Goal: Check status: Check status

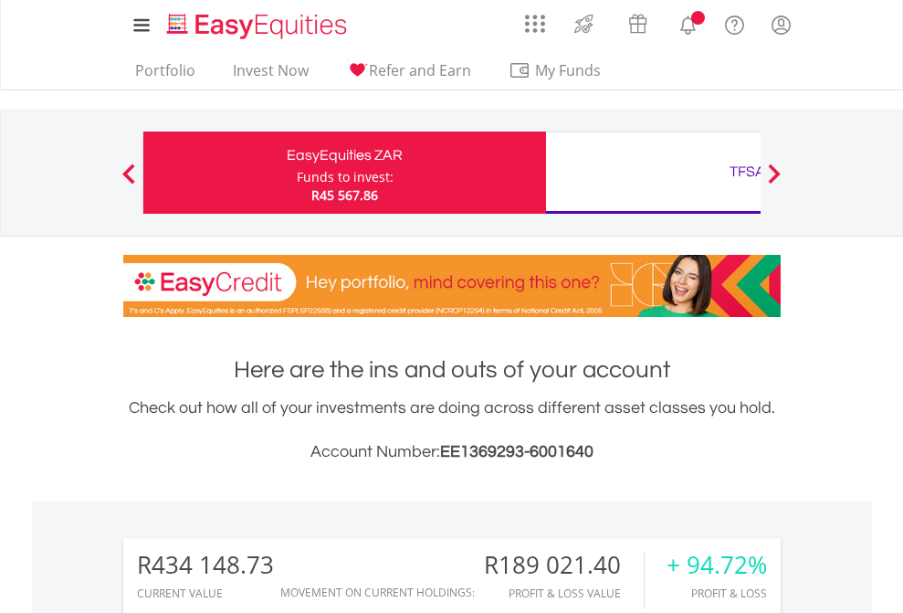
scroll to position [175, 287]
click at [297, 173] on div "Funds to invest:" at bounding box center [345, 177] width 97 height 18
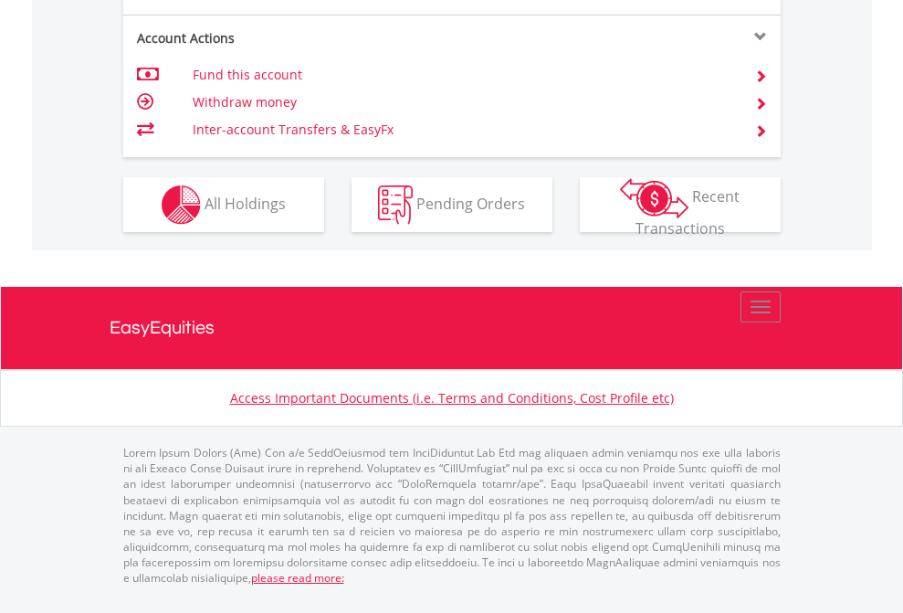
scroll to position [1787, 0]
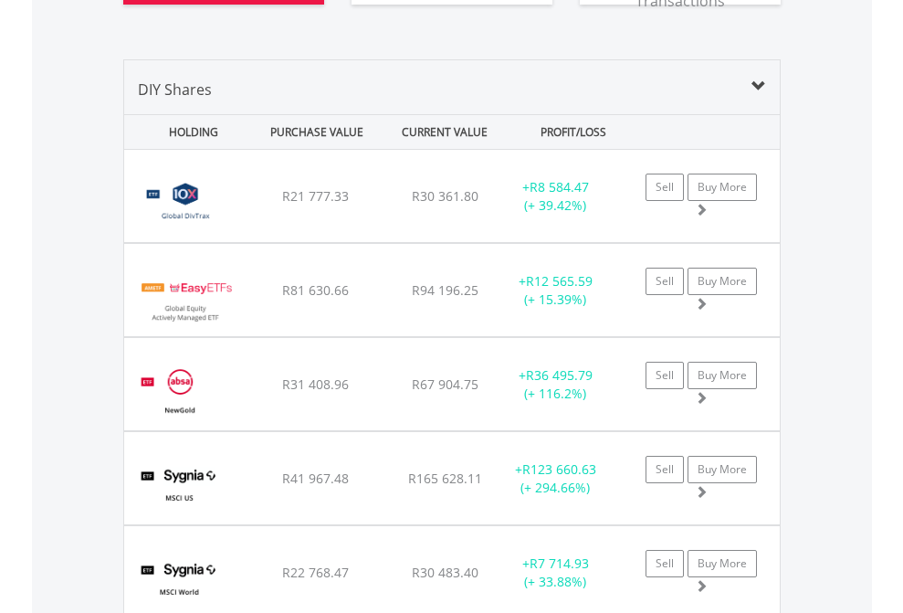
scroll to position [2104, 0]
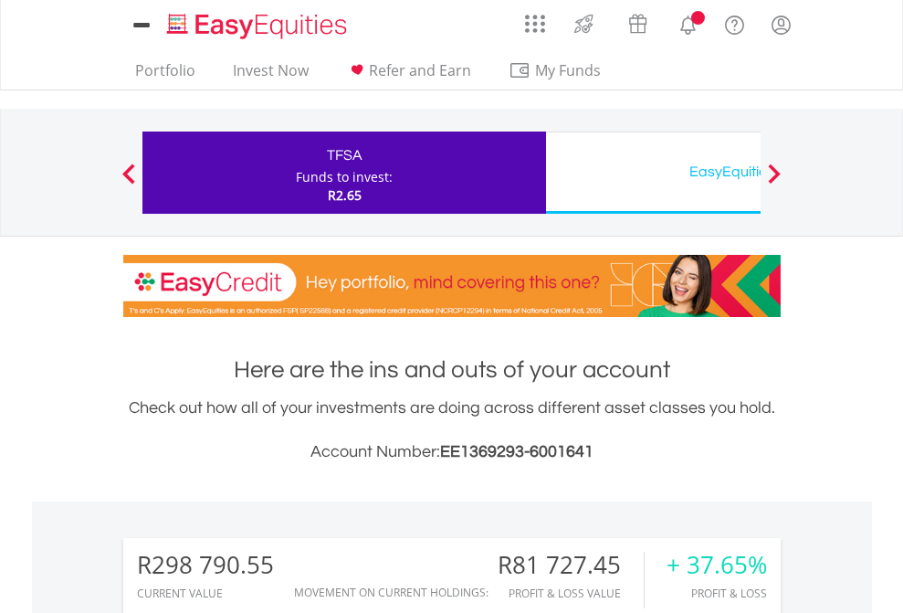
scroll to position [1437, 0]
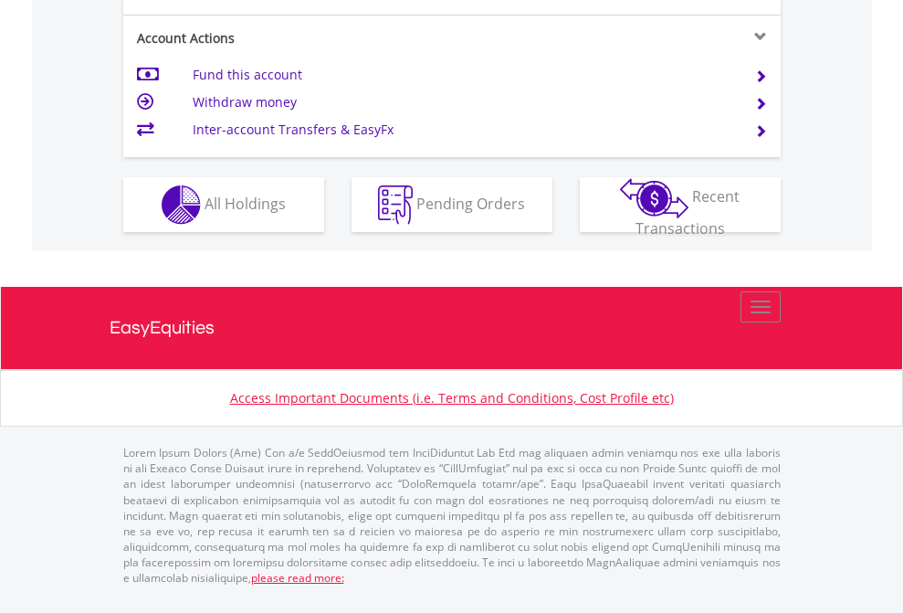
click at [205, 213] on span "All Holdings" at bounding box center [245, 203] width 81 height 20
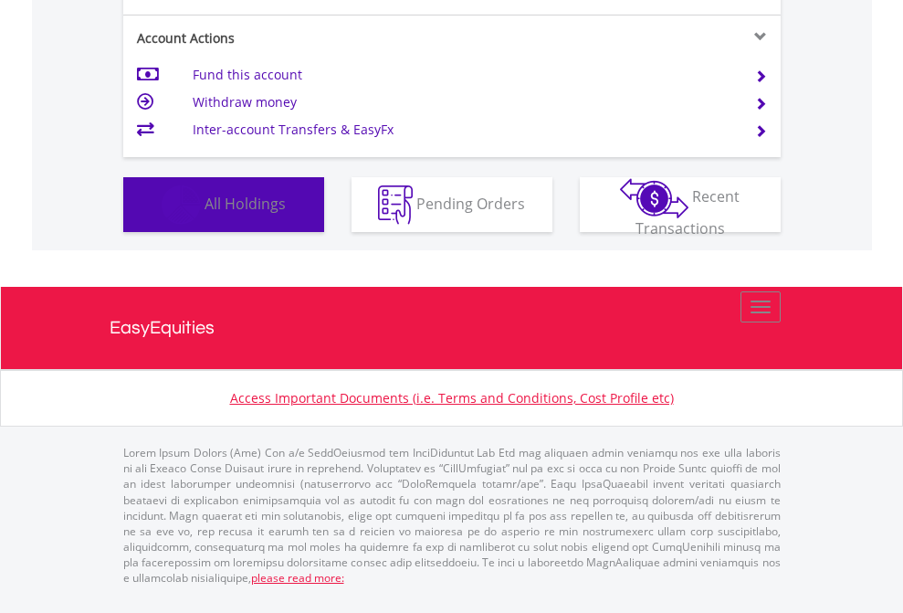
scroll to position [175, 287]
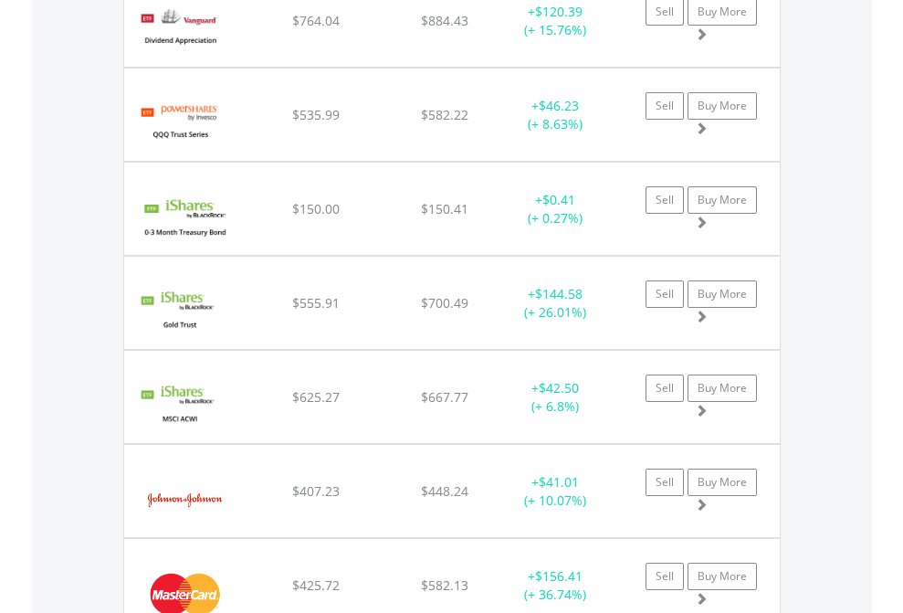
scroll to position [2069, 0]
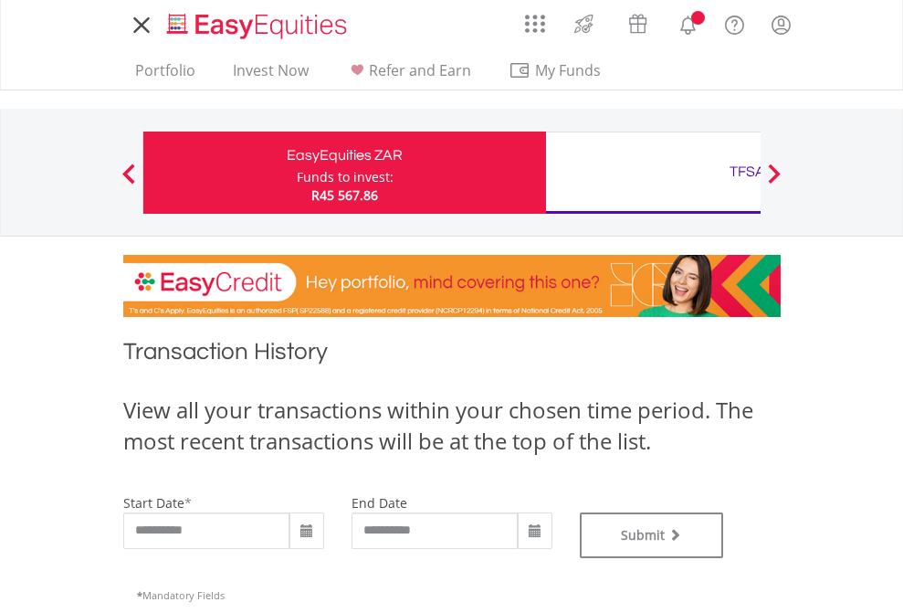
type input "**********"
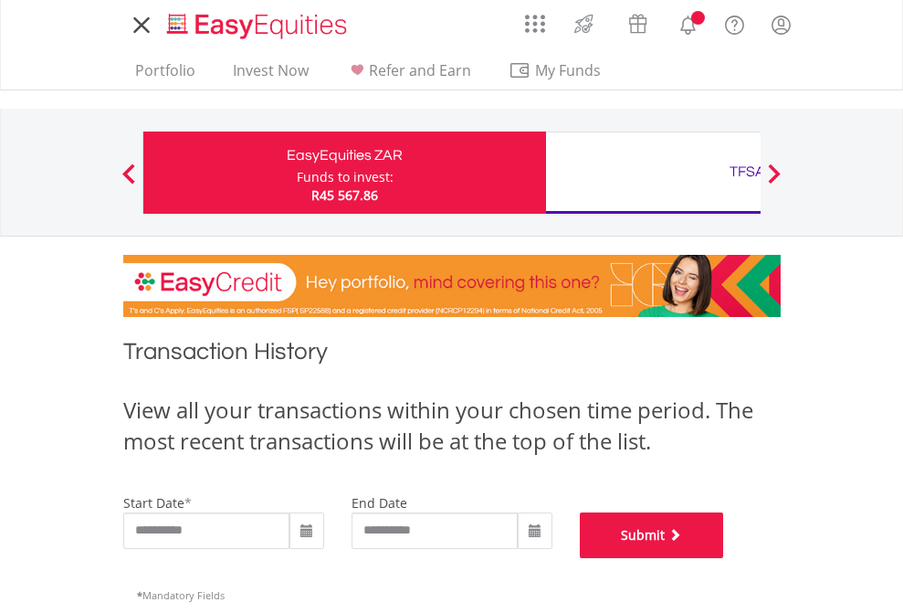
click at [724, 558] on button "Submit" at bounding box center [652, 535] width 144 height 46
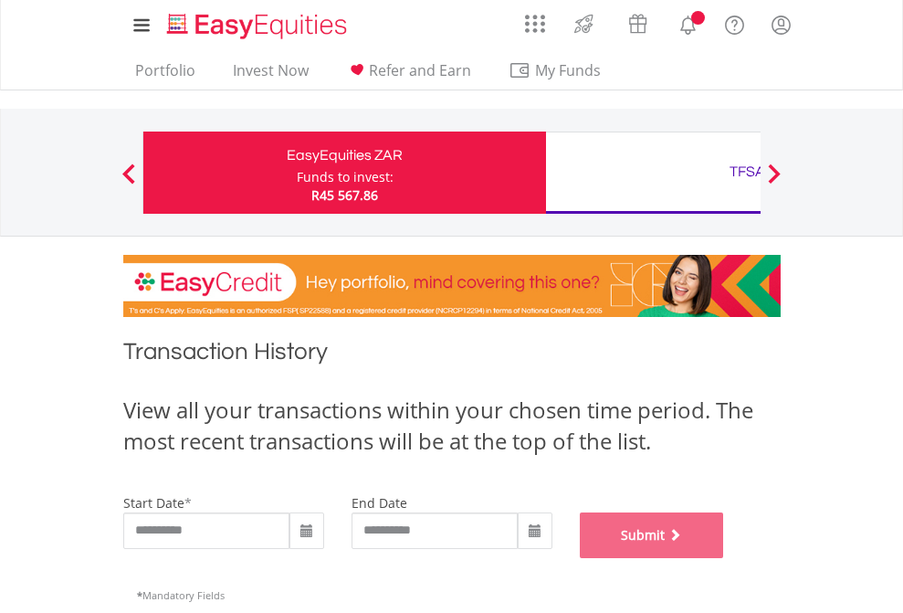
scroll to position [741, 0]
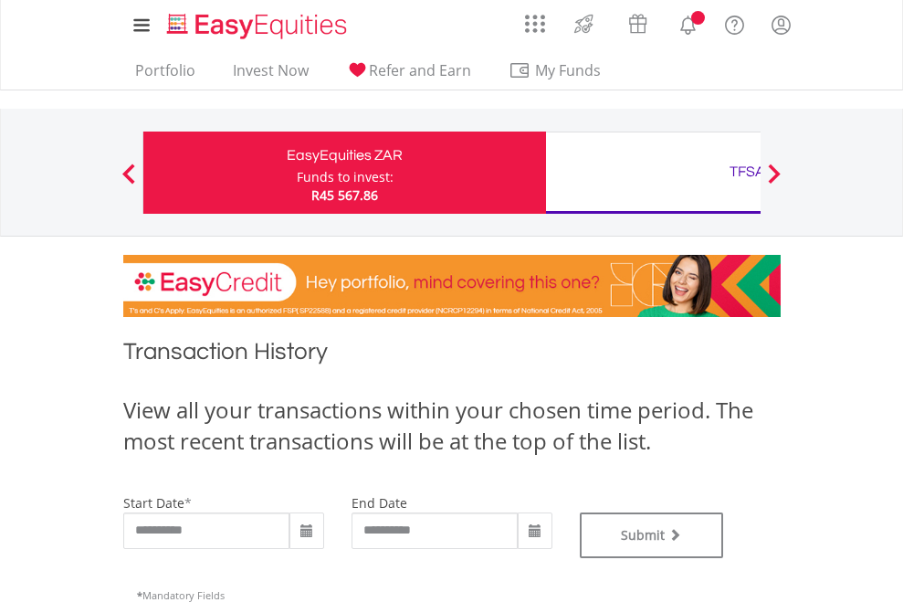
click at [653, 173] on div "TFSA" at bounding box center [747, 172] width 381 height 26
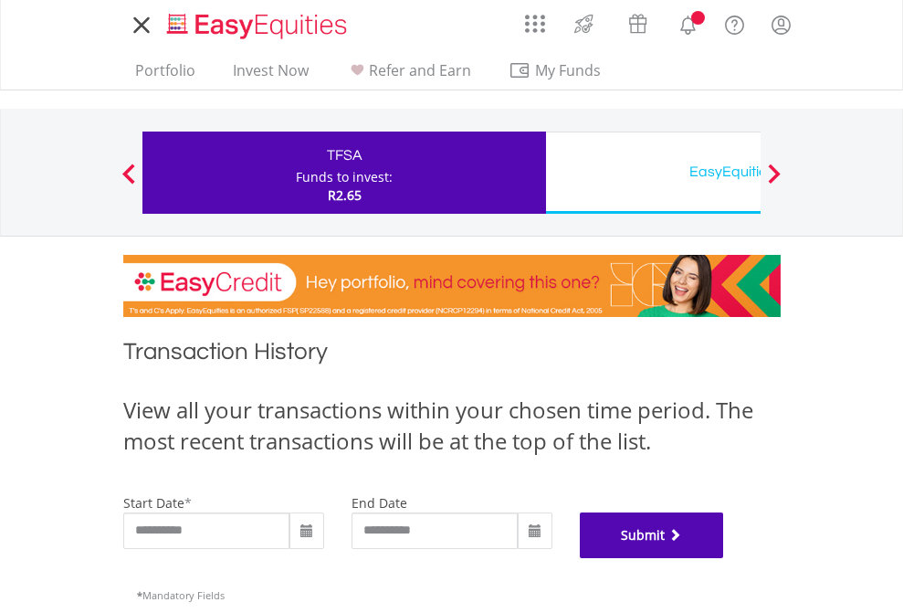
click at [724, 558] on button "Submit" at bounding box center [652, 535] width 144 height 46
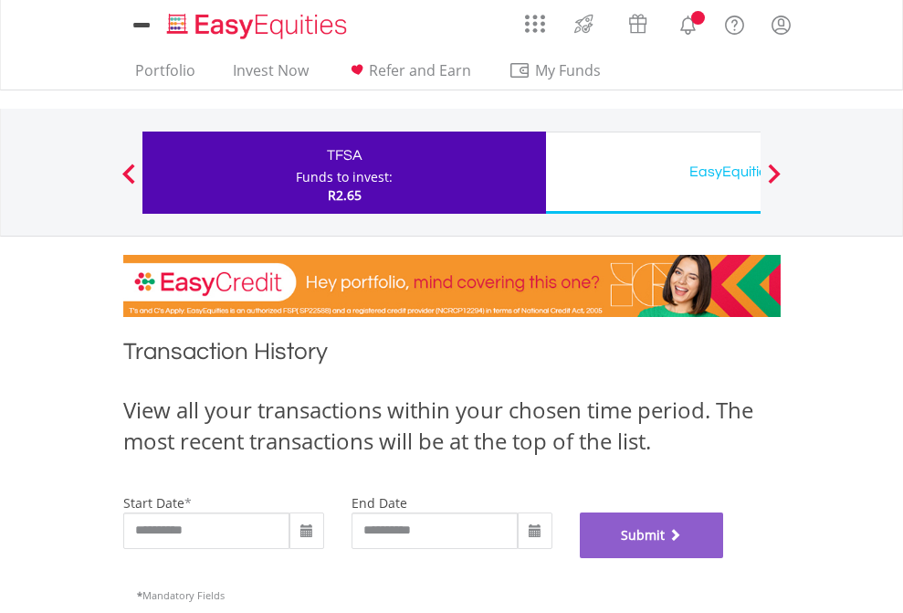
scroll to position [741, 0]
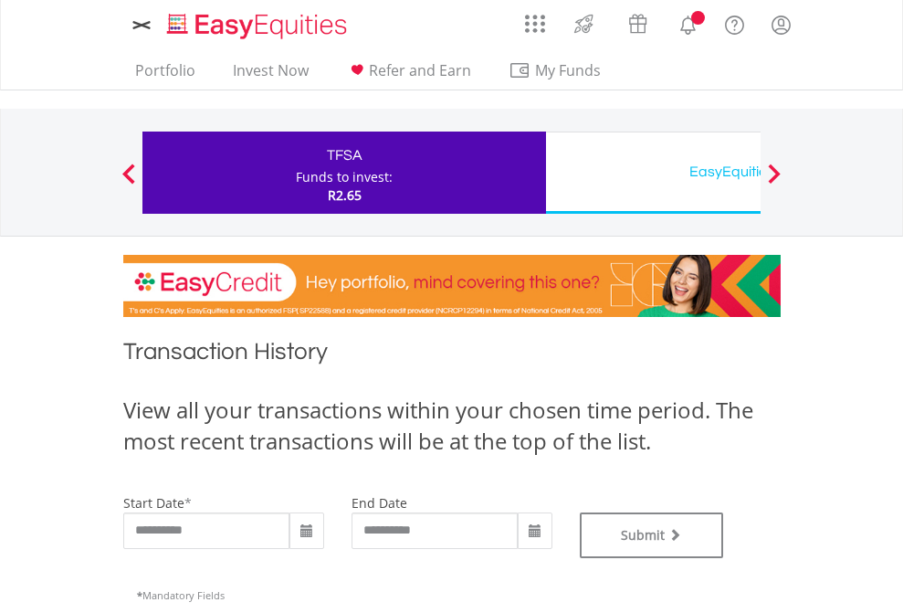
click at [653, 173] on div "EasyEquities USD" at bounding box center [747, 172] width 381 height 26
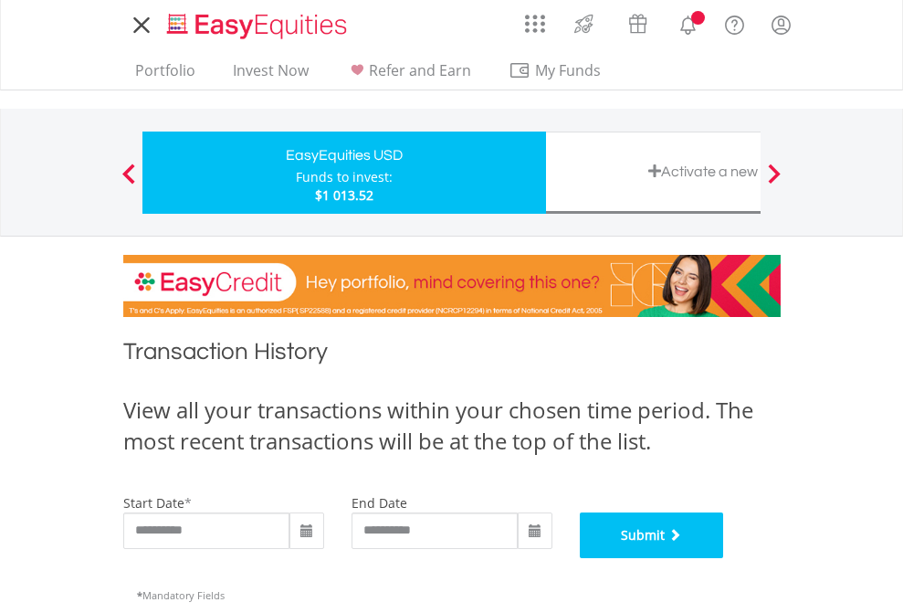
click at [724, 558] on button "Submit" at bounding box center [652, 535] width 144 height 46
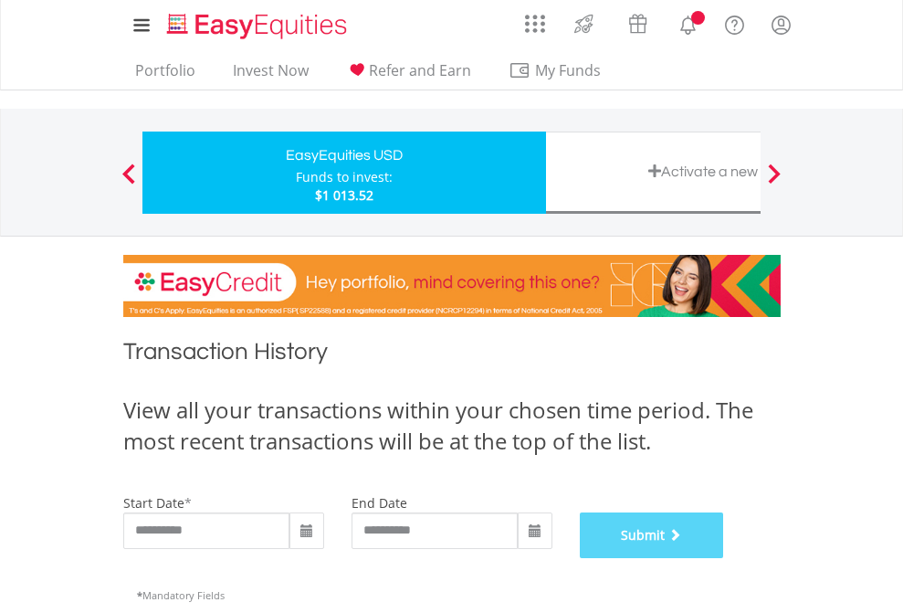
scroll to position [741, 0]
